Goal: Check status: Verify the current state of an ongoing process or item

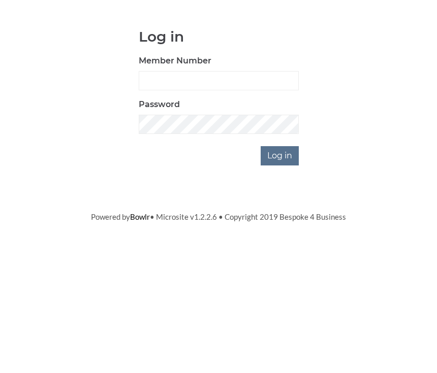
scroll to position [98, 0]
type input "0930"
click at [280, 244] on input "Log in" at bounding box center [280, 253] width 38 height 19
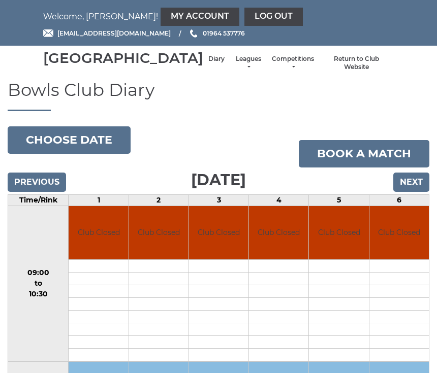
click at [208, 63] on link "Diary" at bounding box center [216, 59] width 16 height 9
click at [52, 192] on input "Previous" at bounding box center [37, 182] width 58 height 19
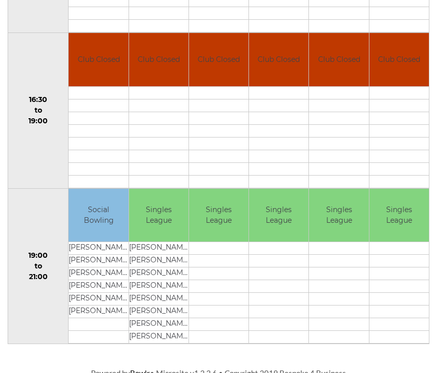
scroll to position [797, 0]
